Goal: Transaction & Acquisition: Purchase product/service

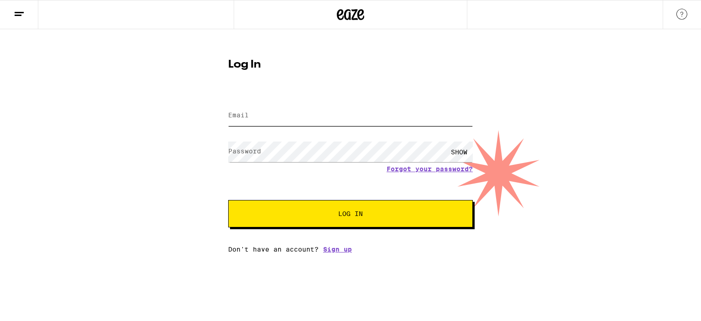
click at [250, 117] on input "Email" at bounding box center [350, 115] width 245 height 21
type input "[PERSON_NAME][EMAIL_ADDRESS][DOMAIN_NAME]"
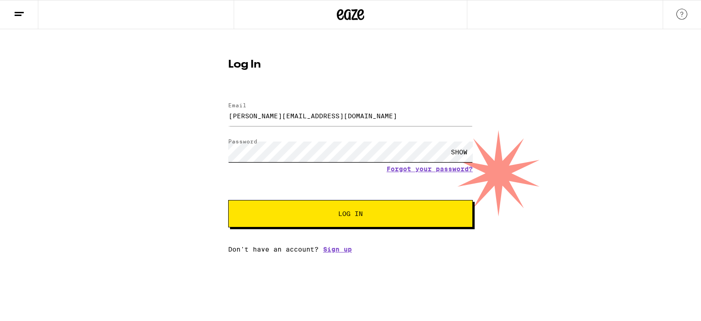
click at [228, 200] on button "Log In" at bounding box center [350, 213] width 245 height 27
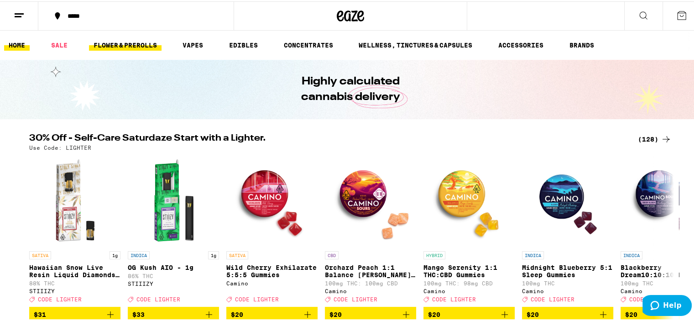
click at [131, 43] on link "FLOWER & PREROLLS" at bounding box center [125, 43] width 73 height 11
click at [105, 42] on link "FLOWER & PREROLLS" at bounding box center [125, 43] width 73 height 11
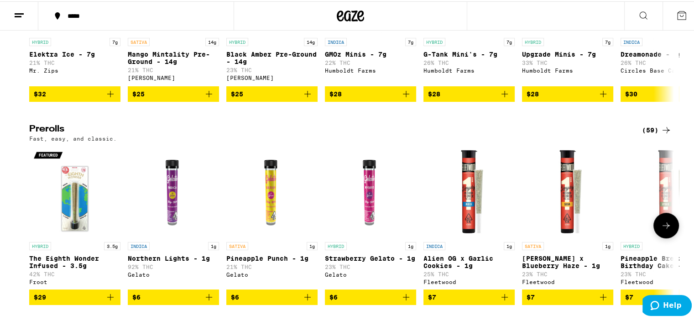
scroll to position [0, 5]
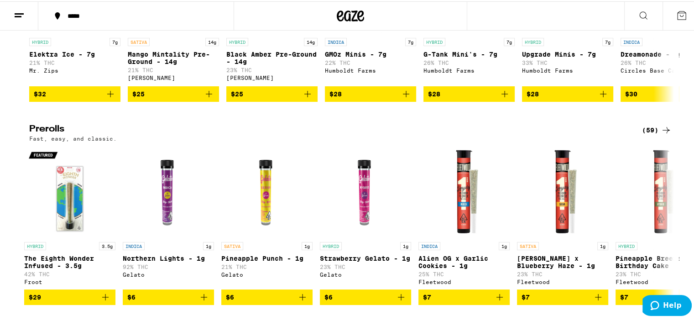
click at [648, 134] on div "(59)" at bounding box center [657, 128] width 30 height 11
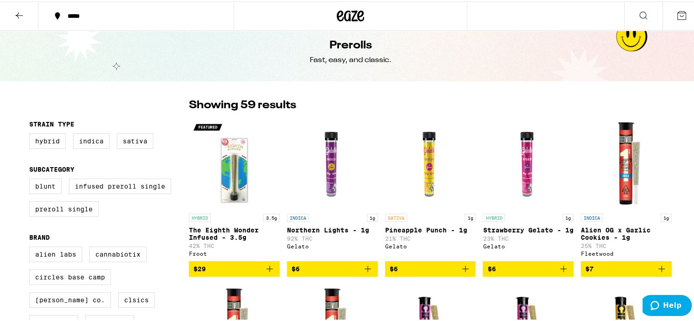
scroll to position [10, 0]
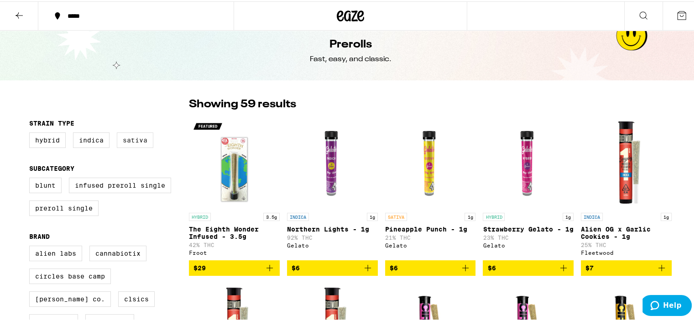
click at [132, 140] on label "Sativa" at bounding box center [135, 139] width 37 height 16
click at [31, 133] on input "Sativa" at bounding box center [31, 132] width 0 height 0
checkbox input "true"
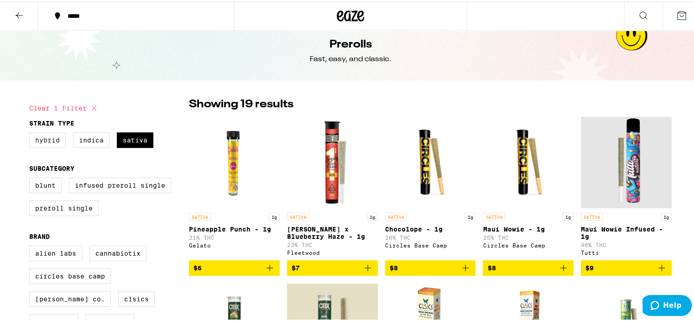
click at [44, 141] on label "Hybrid" at bounding box center [47, 139] width 37 height 16
click at [31, 133] on input "Hybrid" at bounding box center [31, 132] width 0 height 0
checkbox input "true"
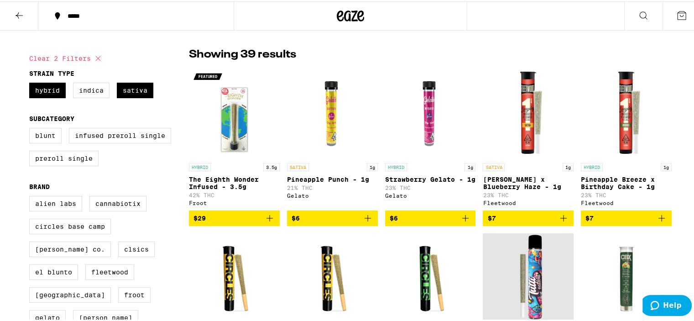
scroll to position [60, 0]
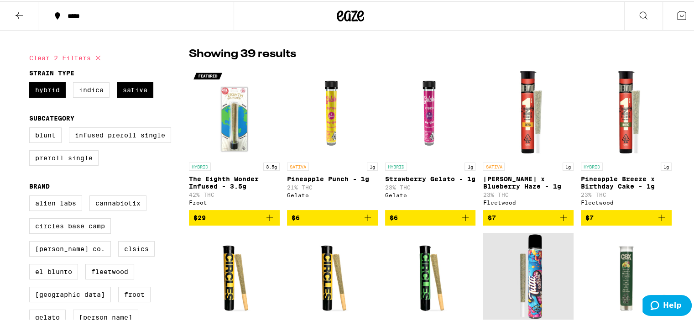
click at [20, 16] on icon at bounding box center [19, 14] width 11 height 11
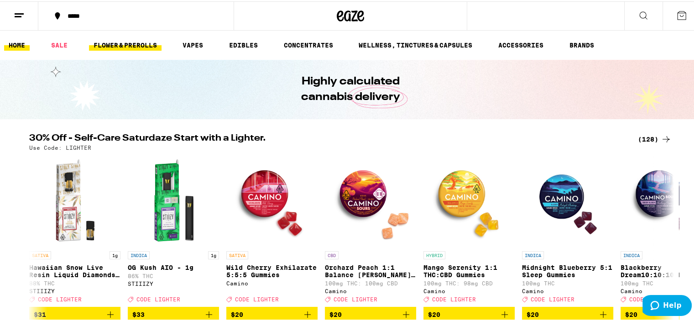
click at [125, 43] on link "FLOWER & PREROLLS" at bounding box center [125, 43] width 73 height 11
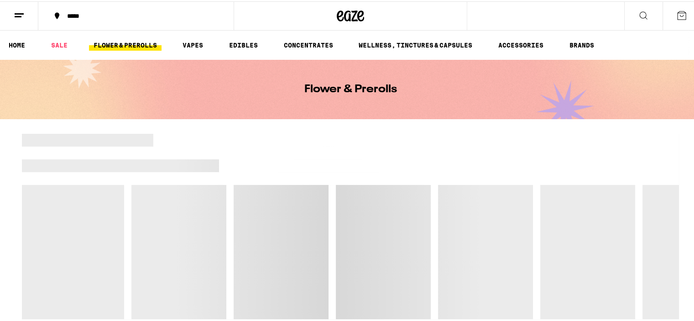
click at [122, 46] on link "FLOWER & PREROLLS" at bounding box center [125, 43] width 73 height 11
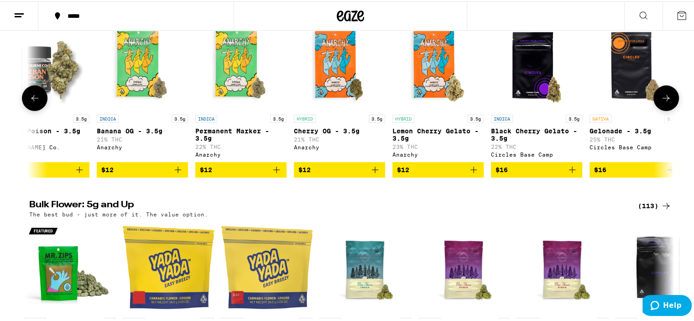
scroll to position [131, 0]
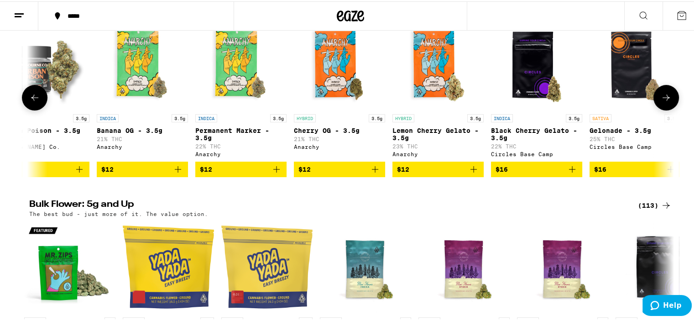
click at [661, 99] on icon at bounding box center [666, 96] width 11 height 11
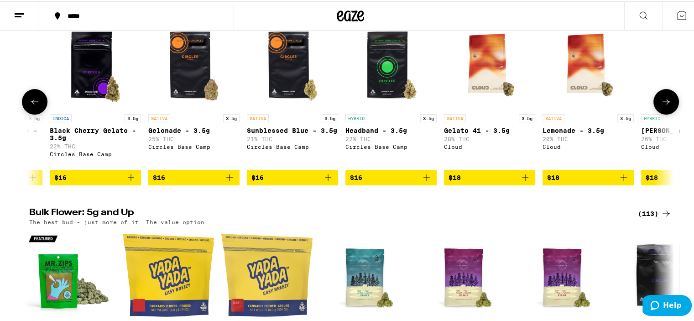
scroll to position [0, 574]
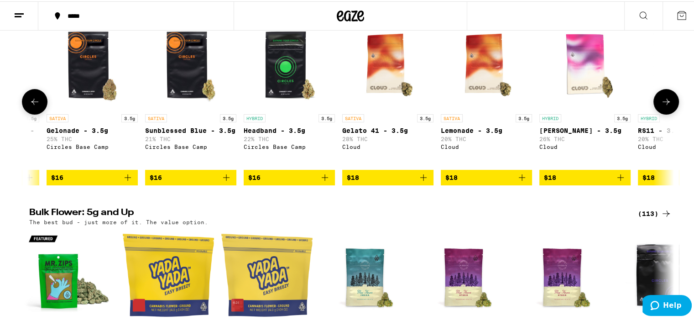
click at [661, 99] on icon at bounding box center [666, 100] width 11 height 11
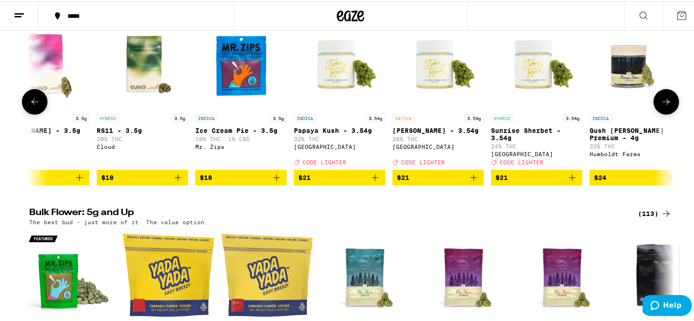
scroll to position [0, 1117]
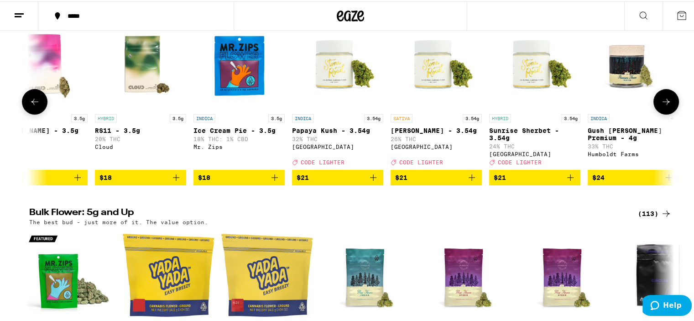
click at [661, 99] on icon at bounding box center [666, 100] width 11 height 11
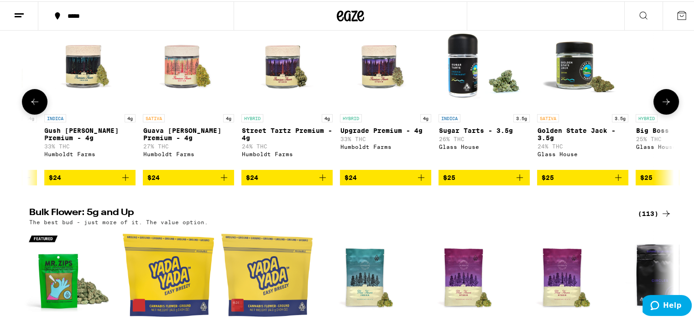
click at [661, 99] on icon at bounding box center [666, 100] width 11 height 11
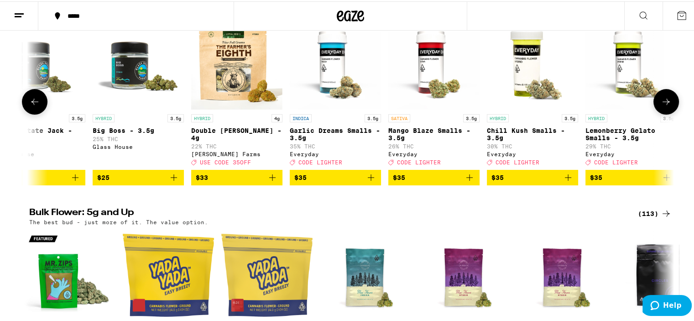
scroll to position [0, 0]
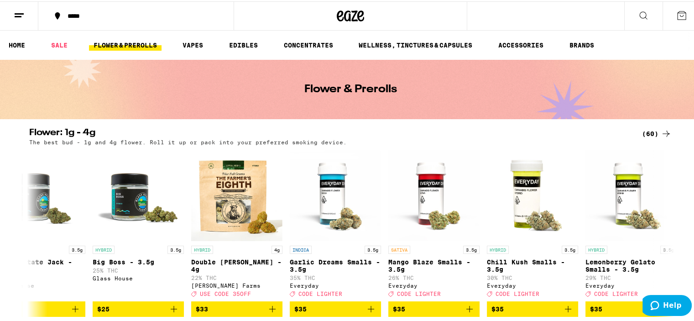
click at [641, 16] on icon at bounding box center [643, 14] width 11 height 11
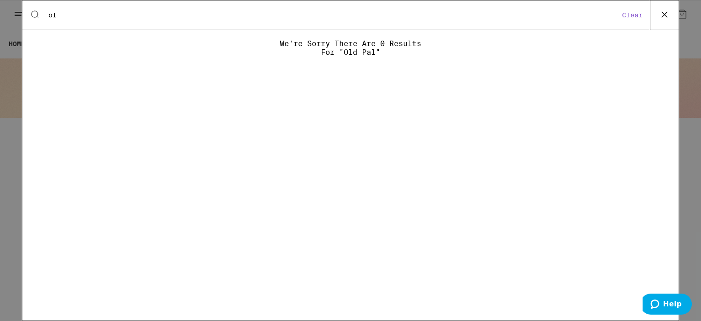
type input "o"
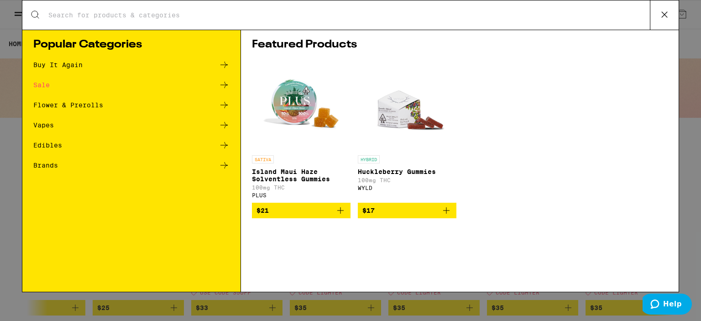
click at [663, 16] on icon at bounding box center [664, 14] width 5 height 5
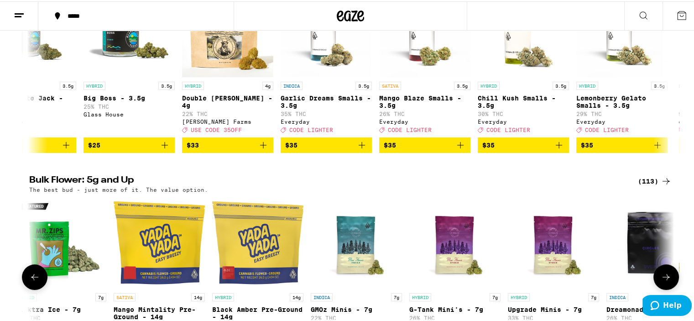
scroll to position [0, 14]
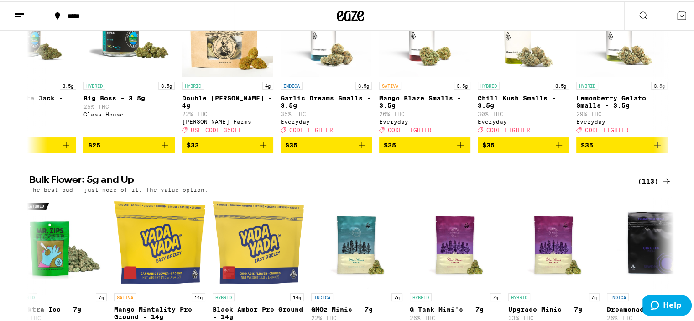
click at [644, 185] on div "(113)" at bounding box center [655, 179] width 34 height 11
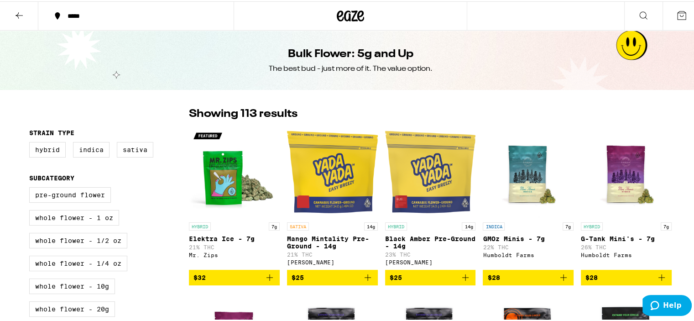
click at [643, 184] on img "Open page for G-Tank Mini's - 7g from Humboldt Farms" at bounding box center [626, 170] width 91 height 91
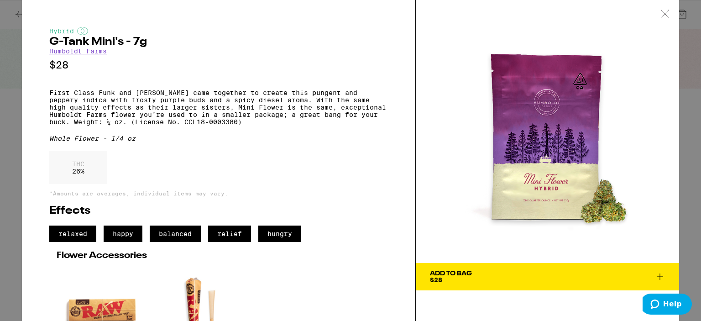
click at [669, 13] on icon at bounding box center [664, 14] width 9 height 8
click at [663, 13] on icon at bounding box center [664, 14] width 9 height 8
click at [663, 12] on icon at bounding box center [664, 14] width 9 height 8
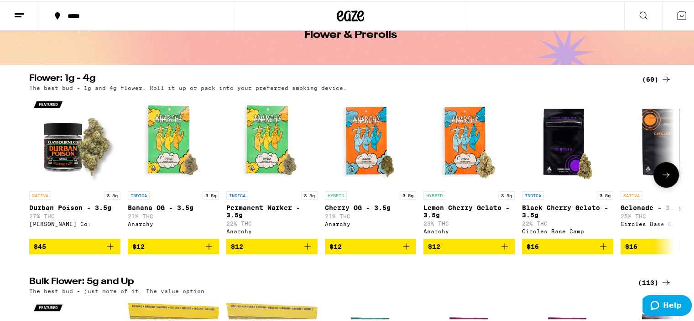
scroll to position [65, 0]
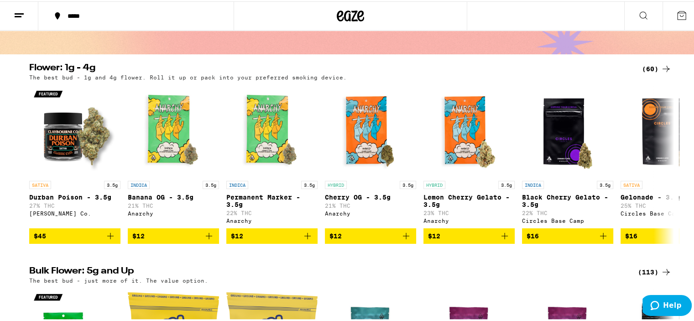
click at [647, 66] on div "(60)" at bounding box center [657, 67] width 30 height 11
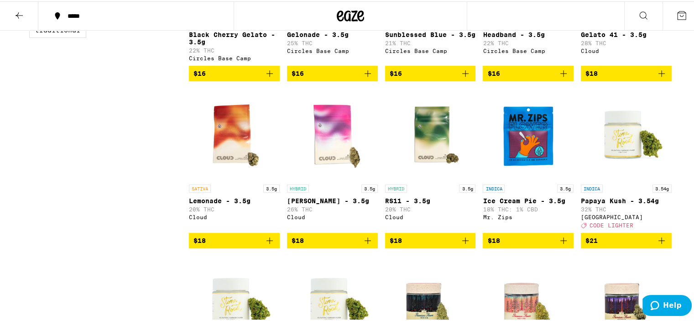
scroll to position [371, 0]
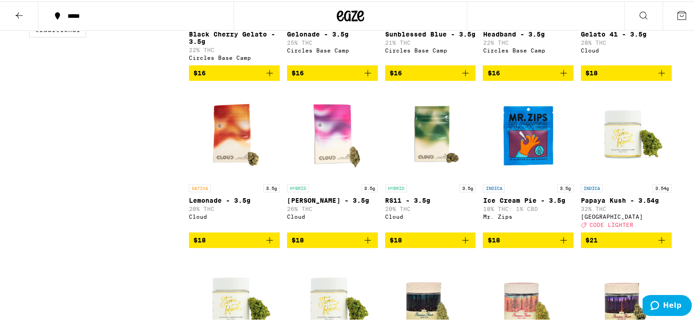
click at [560, 242] on icon "Add to bag" at bounding box center [563, 238] width 6 height 6
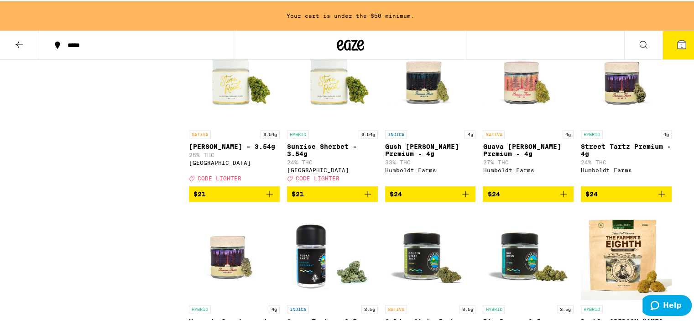
scroll to position [615, 0]
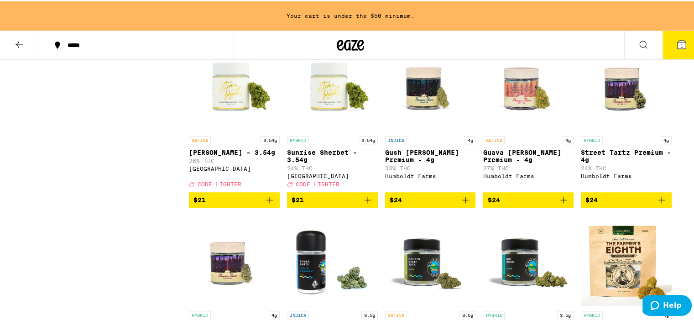
click at [267, 202] on icon "Add to bag" at bounding box center [270, 198] width 6 height 6
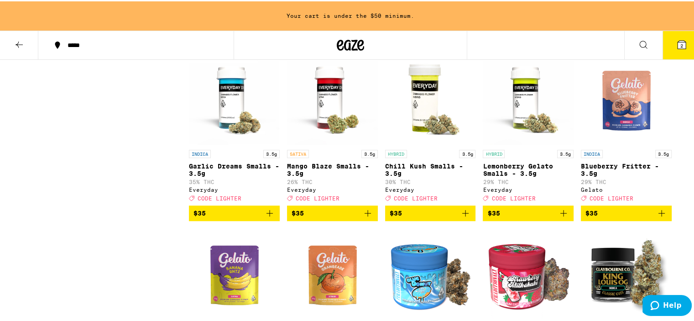
scroll to position [955, 0]
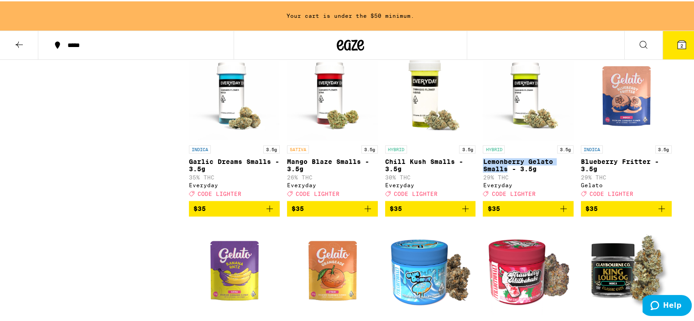
drag, startPoint x: 476, startPoint y: 175, endPoint x: 504, endPoint y: 185, distance: 29.3
click at [504, 185] on div "SATIVA 3.5g Durban Poison - 3.5g 27% THC [PERSON_NAME] Co. $45 INDICA 3.5g Bana…" at bounding box center [430, 207] width 483 height 2015
copy p "Lemonberry Gelato Smalls"
click at [560, 213] on icon "Add to bag" at bounding box center [563, 207] width 11 height 11
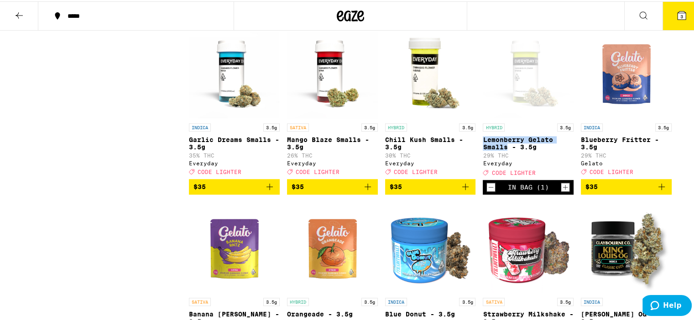
scroll to position [947, 0]
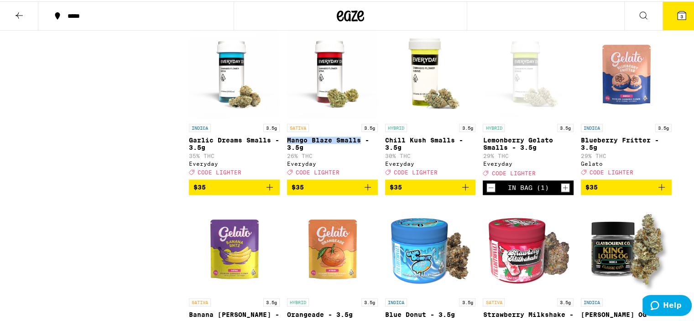
drag, startPoint x: 283, startPoint y: 154, endPoint x: 359, endPoint y: 155, distance: 75.8
click at [359, 155] on div "SATIVA 3.5g Durban Poison - 3.5g 27% THC [PERSON_NAME] Co. $45 INDICA 3.5g Bana…" at bounding box center [430, 185] width 483 height 2015
copy p "Mango Blaze Smalls"
click at [365, 191] on icon "Add to bag" at bounding box center [367, 185] width 11 height 11
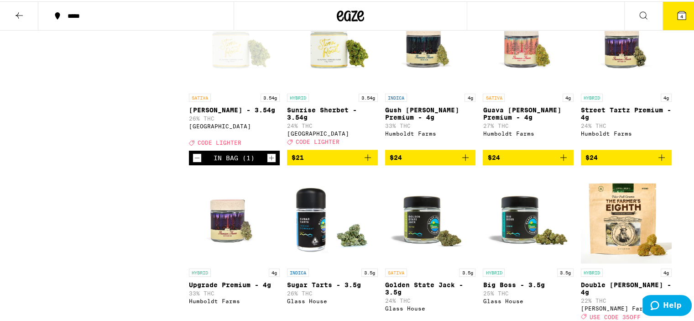
scroll to position [624, 0]
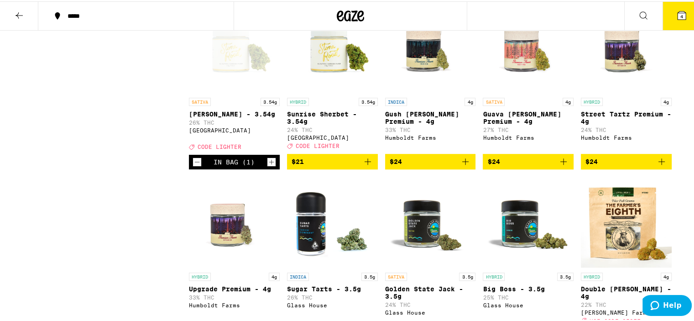
click at [267, 166] on icon "Increment" at bounding box center [271, 160] width 8 height 11
click at [193, 166] on icon "Decrement" at bounding box center [197, 160] width 8 height 11
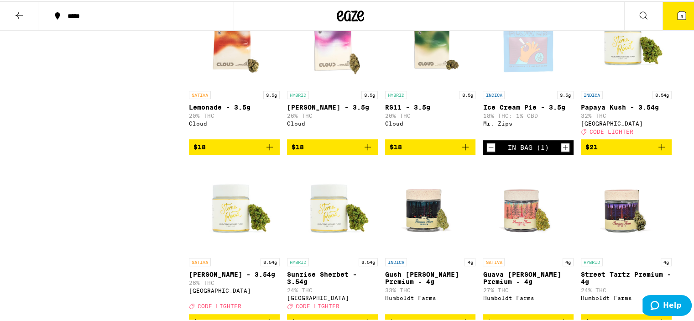
scroll to position [463, 0]
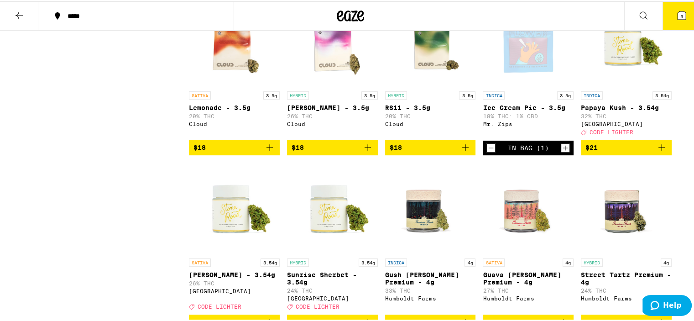
click at [563, 149] on icon "Increment" at bounding box center [565, 146] width 5 height 5
click at [491, 152] on icon "Decrement" at bounding box center [491, 146] width 8 height 11
click at [487, 152] on icon "Decrement" at bounding box center [491, 146] width 8 height 11
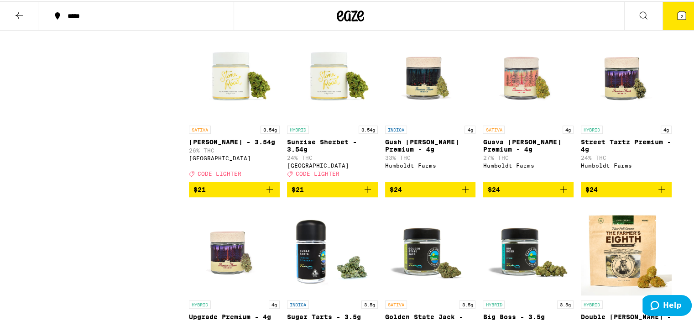
scroll to position [622, 0]
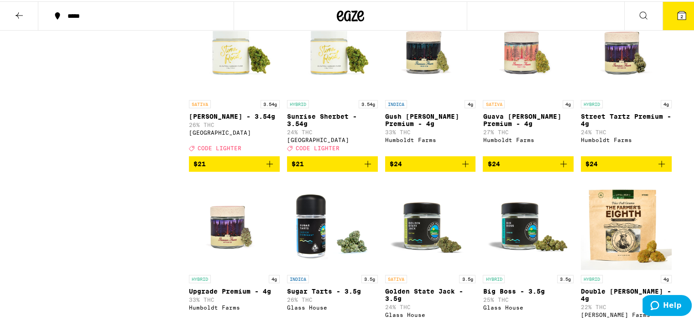
click at [267, 168] on icon "Add to bag" at bounding box center [269, 162] width 11 height 11
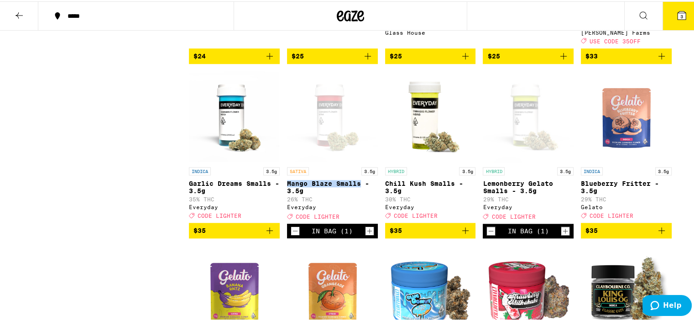
scroll to position [895, 0]
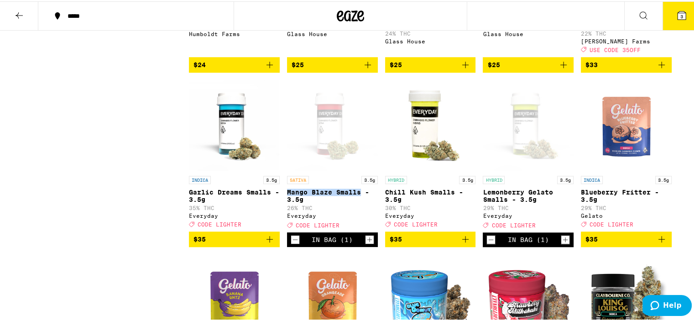
click at [674, 24] on button "3" at bounding box center [682, 14] width 38 height 28
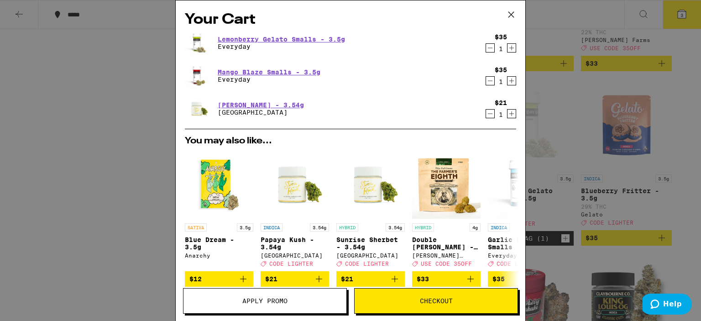
click at [510, 12] on icon at bounding box center [511, 15] width 14 height 14
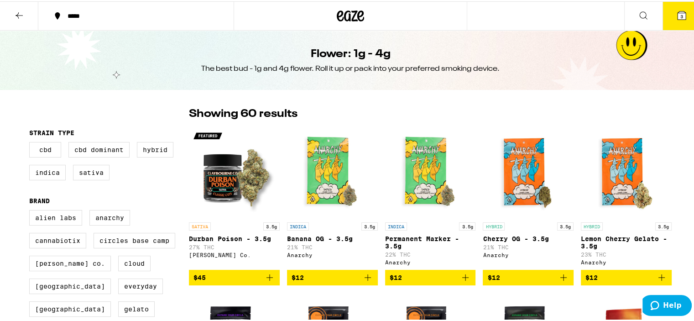
click at [680, 17] on span "3" at bounding box center [681, 14] width 3 height 5
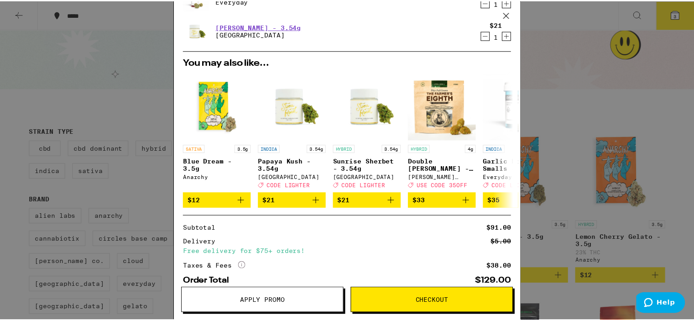
scroll to position [131, 0]
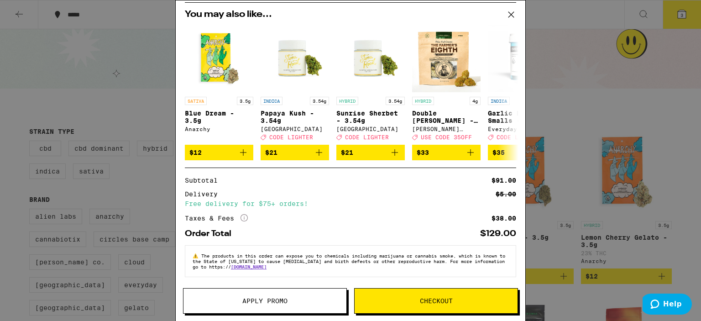
click at [290, 301] on span "Apply Promo" at bounding box center [264, 301] width 163 height 6
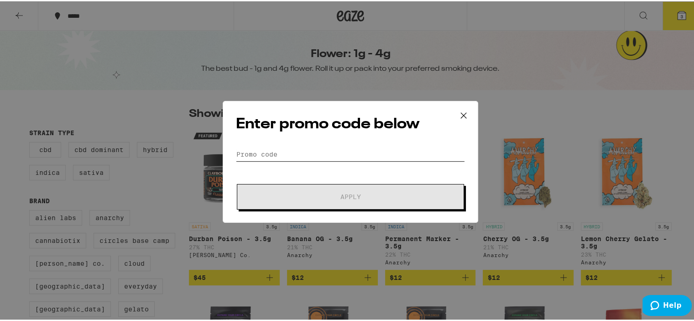
click at [279, 155] on input "Promo Code" at bounding box center [350, 153] width 229 height 14
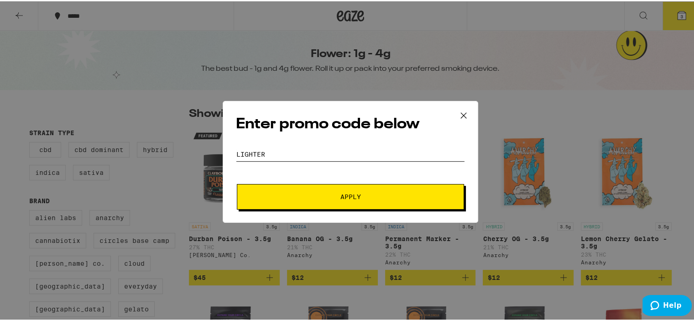
type input "lighter"
click at [275, 190] on button "Apply" at bounding box center [350, 196] width 227 height 26
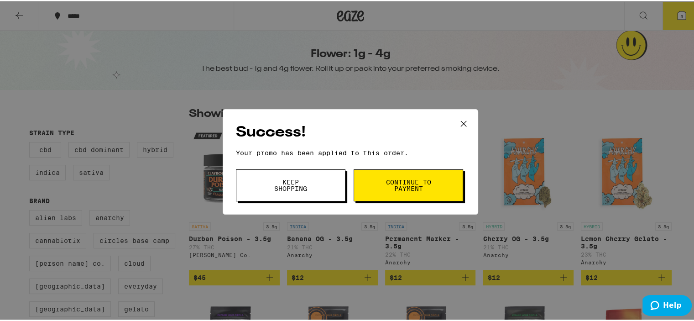
click at [396, 185] on span "Continue to payment" at bounding box center [408, 184] width 47 height 13
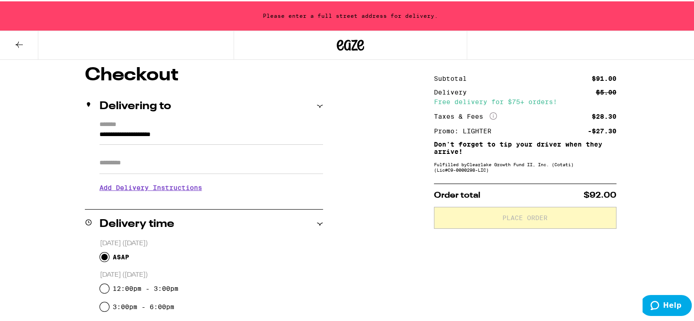
scroll to position [35, 0]
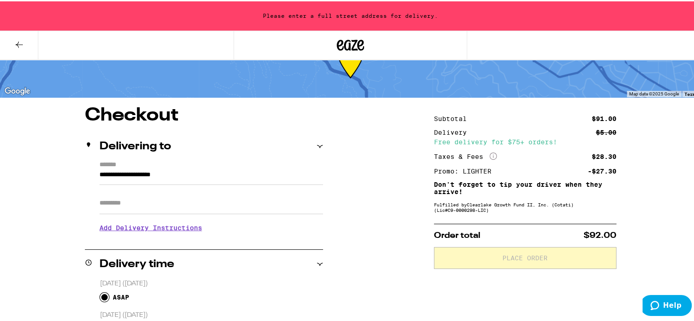
click at [141, 175] on input "**********" at bounding box center [211, 176] width 224 height 16
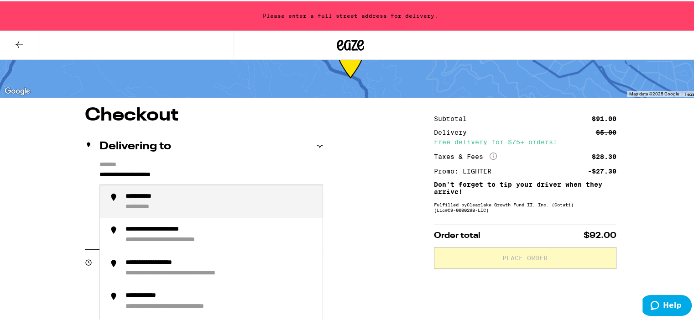
click at [110, 175] on input "**********" at bounding box center [211, 176] width 224 height 16
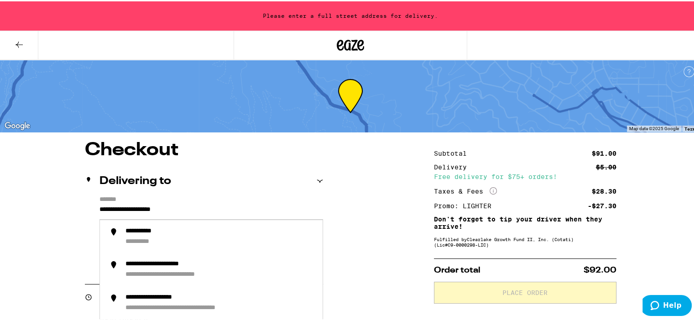
drag, startPoint x: 197, startPoint y: 211, endPoint x: 75, endPoint y: 204, distance: 122.5
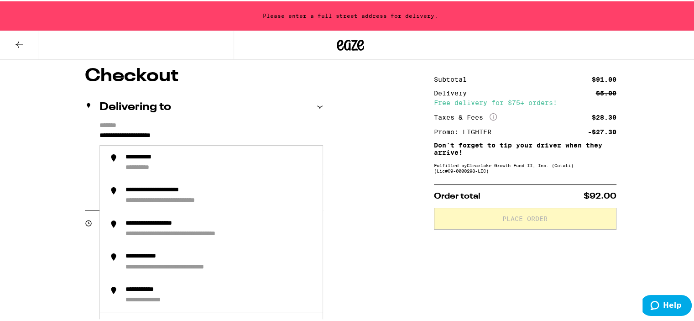
click at [75, 205] on div "**********" at bounding box center [350, 321] width 657 height 511
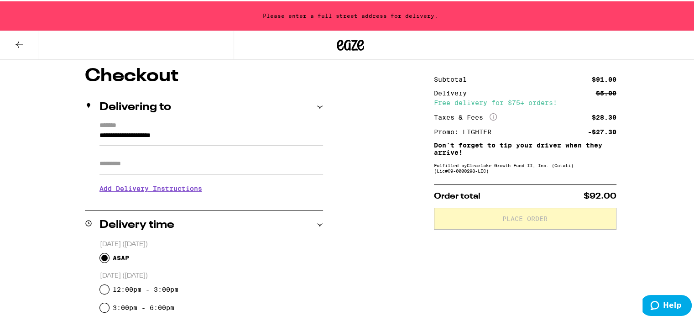
click at [123, 146] on div "Apt/Suite" at bounding box center [211, 158] width 224 height 29
click at [113, 126] on label "*******" at bounding box center [211, 124] width 224 height 8
click at [113, 129] on input "**********" at bounding box center [211, 137] width 224 height 16
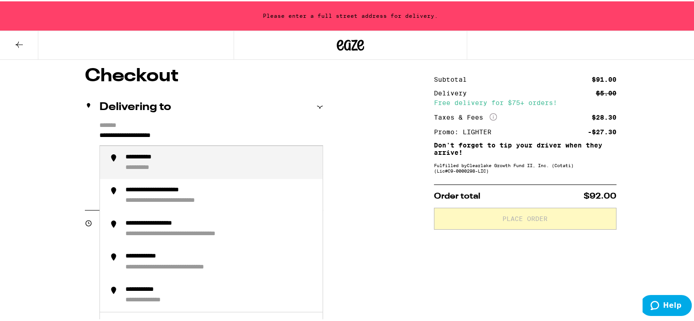
click at [113, 126] on label "*******" at bounding box center [211, 124] width 224 height 8
click at [113, 129] on input "**********" at bounding box center [211, 137] width 224 height 16
click at [104, 136] on input "**********" at bounding box center [211, 137] width 224 height 16
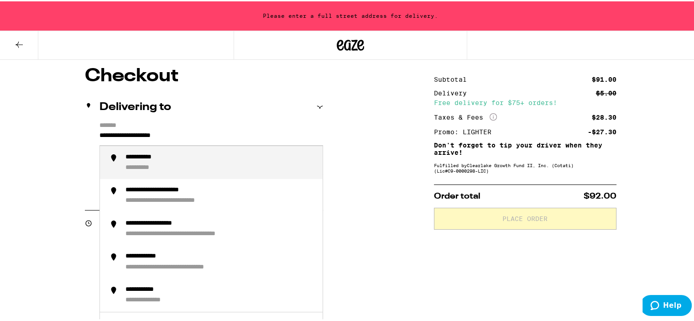
click at [104, 136] on input "**********" at bounding box center [211, 137] width 224 height 16
click at [102, 135] on input "**********" at bounding box center [211, 137] width 224 height 16
drag, startPoint x: 117, startPoint y: 135, endPoint x: 52, endPoint y: 135, distance: 65.3
click at [52, 135] on div "**********" at bounding box center [350, 321] width 657 height 511
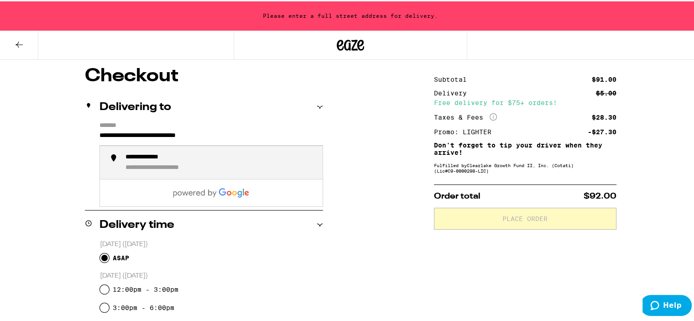
click at [186, 153] on div "**********" at bounding box center [220, 161] width 190 height 19
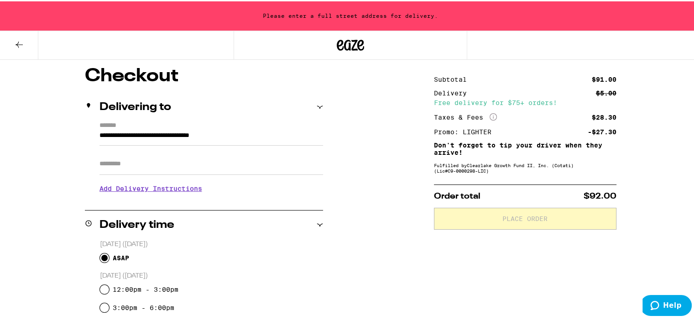
type input "**********"
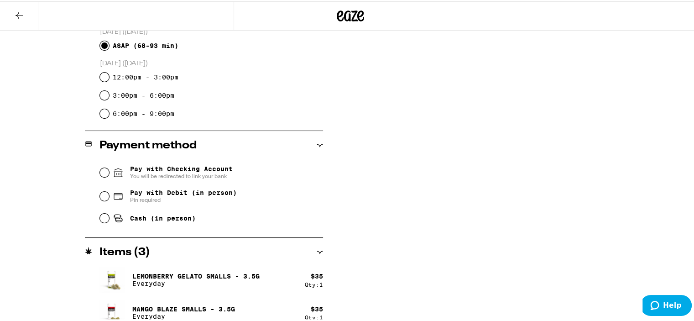
scroll to position [259, 0]
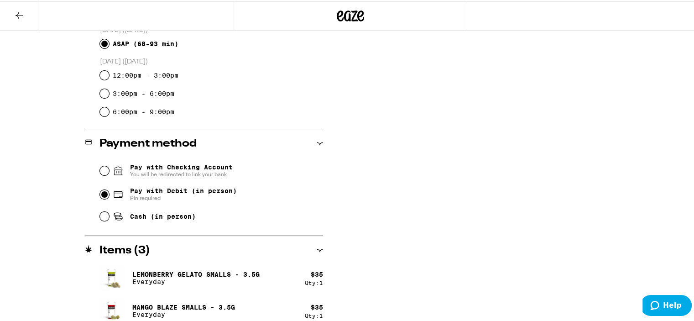
click at [103, 193] on input "Pay with Debit (in person) Pin required" at bounding box center [104, 192] width 9 height 9
radio input "true"
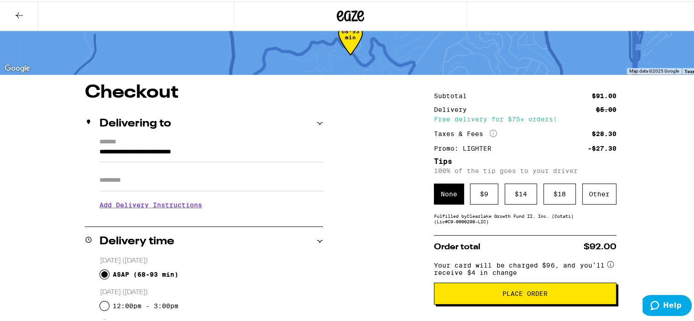
scroll to position [20, 0]
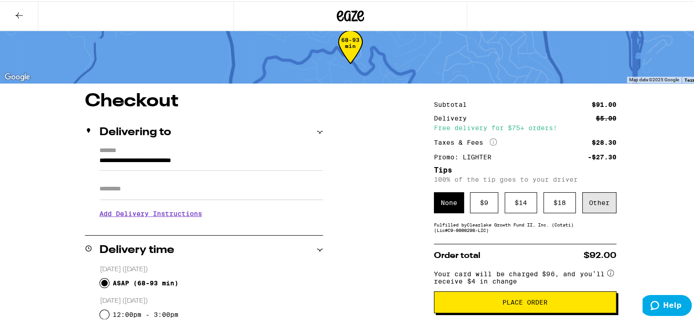
click at [597, 204] on div "Other" at bounding box center [599, 201] width 34 height 21
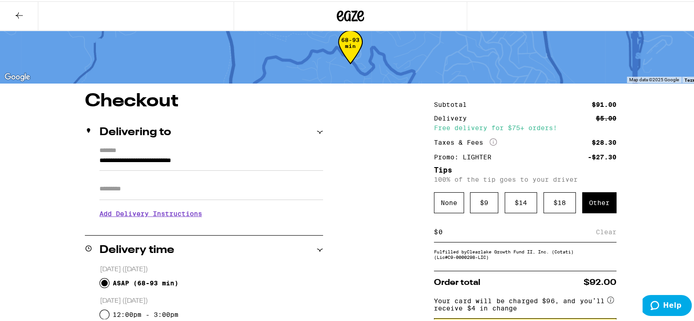
drag, startPoint x: 448, startPoint y: 232, endPoint x: 410, endPoint y: 231, distance: 37.9
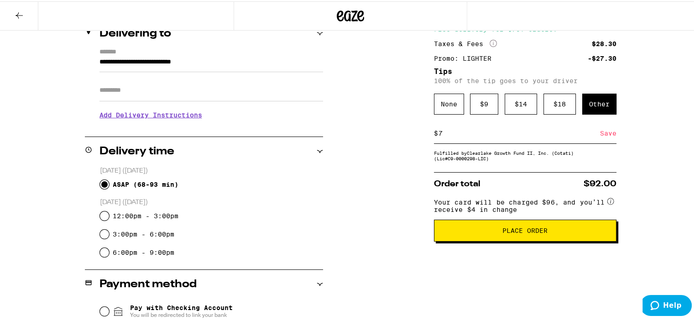
scroll to position [119, 0]
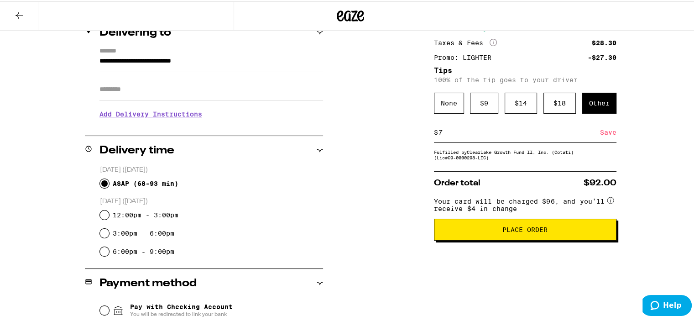
type input "7"
click at [601, 135] on div "Save" at bounding box center [608, 131] width 16 height 20
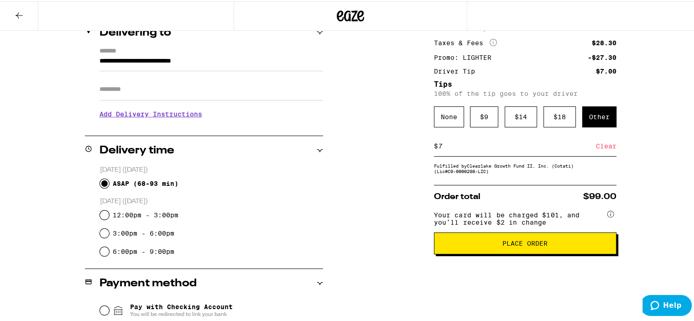
click at [492, 245] on span "Place Order" at bounding box center [525, 242] width 167 height 6
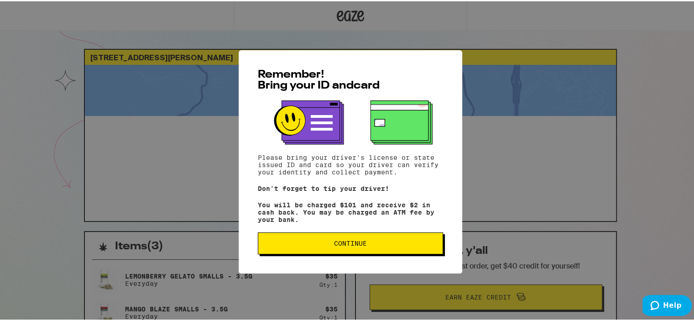
click at [337, 241] on span "Continue" at bounding box center [350, 242] width 33 height 6
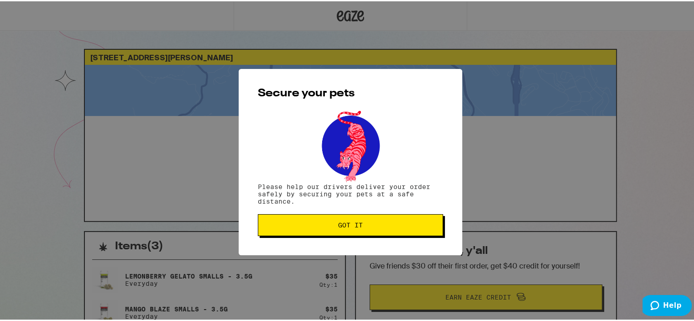
click at [352, 220] on button "Got it" at bounding box center [350, 224] width 185 height 22
